Goal: Find specific page/section: Find specific page/section

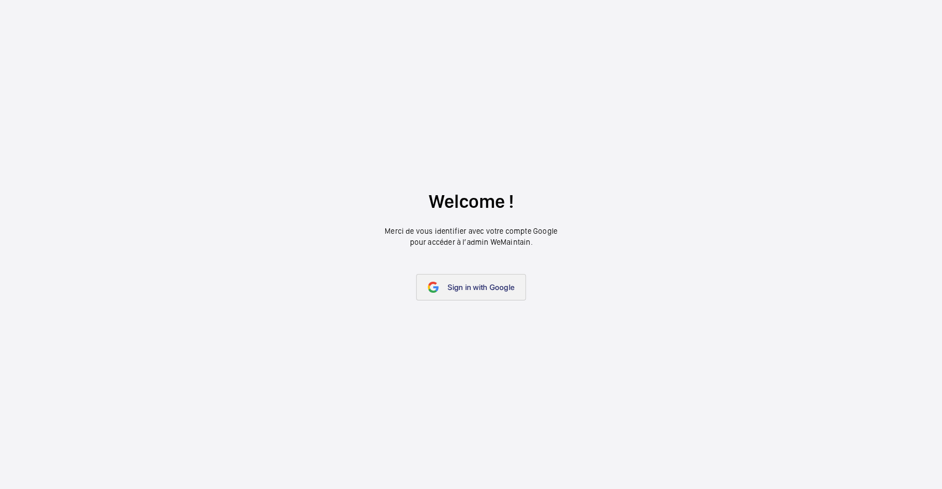
click at [483, 295] on link "Sign in with Google" at bounding box center [471, 287] width 110 height 26
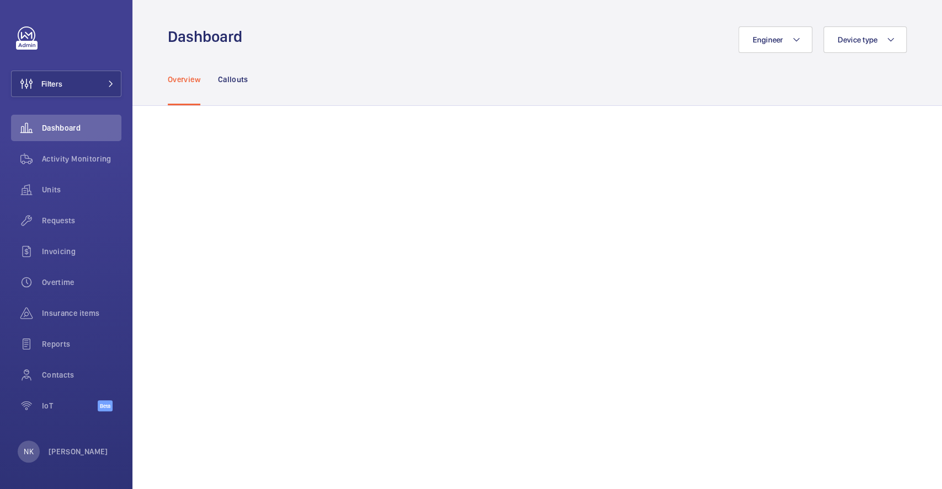
click at [387, 73] on div "Overview Callouts" at bounding box center [537, 79] width 739 height 52
